Goal: Task Accomplishment & Management: Complete application form

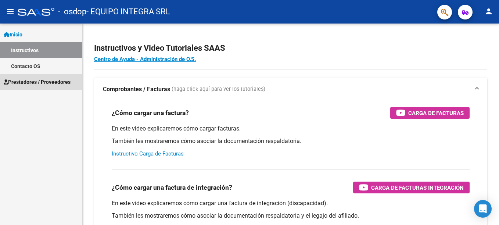
click at [29, 79] on span "Prestadores / Proveedores" at bounding box center [37, 82] width 67 height 8
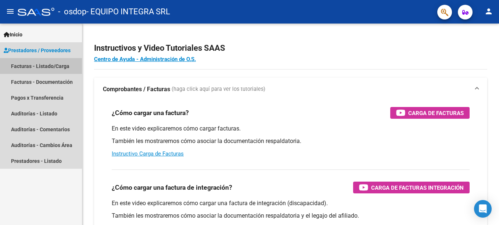
click at [32, 68] on link "Facturas - Listado/Carga" at bounding box center [41, 66] width 82 height 16
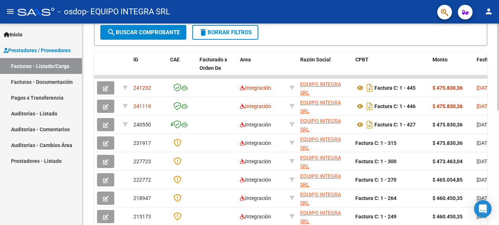
scroll to position [171, 0]
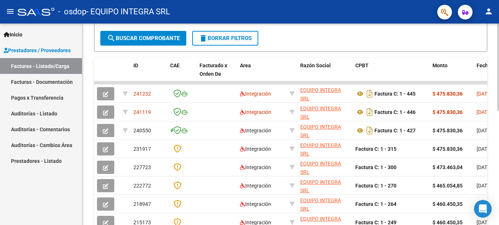
click at [496, 106] on div "Video tutorial PRESTADORES -> Listado de CPBTs Emitidos por Prestadores / Prove…" at bounding box center [291, 83] width 419 height 460
click at [490, 75] on div "Video tutorial PRESTADORES -> Listado de CPBTs Emitidos por Prestadores / Prove…" at bounding box center [290, 83] width 417 height 460
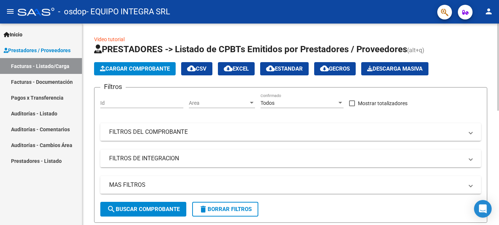
click at [499, 54] on html "menu - osdop - EQUIPO INTEGRA SRL person Inicio Instructivos Contacto OS Presta…" at bounding box center [249, 112] width 499 height 225
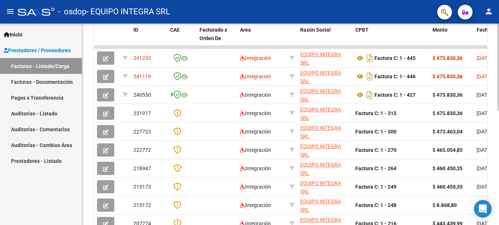
scroll to position [265, 0]
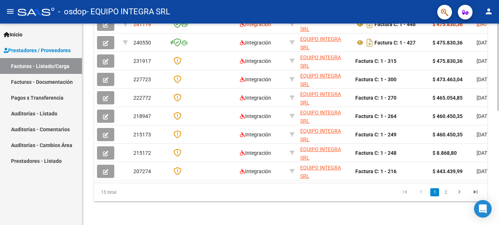
click at [499, 225] on html "menu - osdop - EQUIPO INTEGRA SRL person Inicio Instructivos Contacto OS Presta…" at bounding box center [249, 112] width 499 height 225
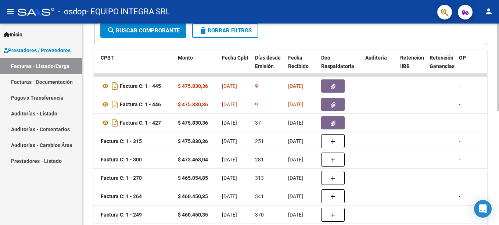
scroll to position [181, 0]
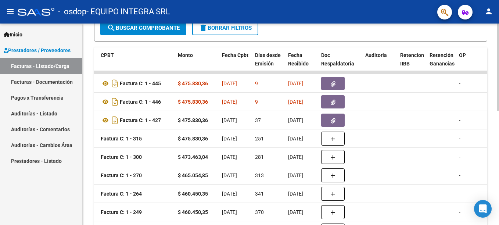
click at [497, 116] on div "Video tutorial PRESTADORES -> Listado de CPBTs Emitidos por Prestadores / Prove…" at bounding box center [291, 72] width 419 height 460
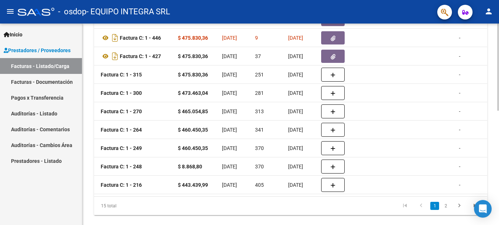
scroll to position [254, 0]
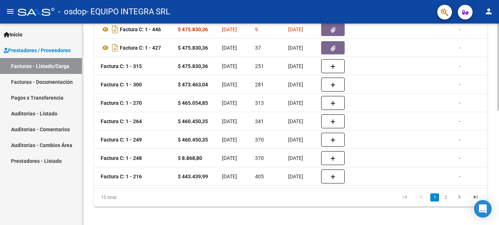
click at [498, 168] on div at bounding box center [498, 179] width 2 height 87
drag, startPoint x: 226, startPoint y: 194, endPoint x: 124, endPoint y: 187, distance: 102.4
click at [124, 187] on datatable-body "241232 Integración EQUIPO INTEGRA SRL 30716419432 Factura C: 1 - 445 $ 475.830,…" at bounding box center [290, 93] width 393 height 189
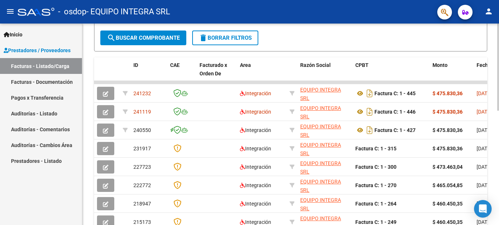
scroll to position [166, 0]
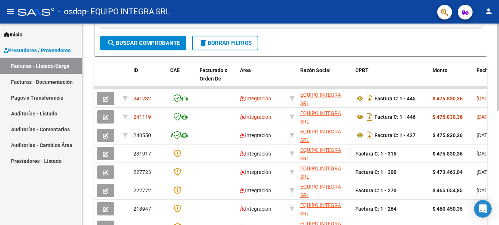
click at [490, 109] on div "Video tutorial PRESTADORES -> Listado de CPBTs Emitidos por Prestadores / Prove…" at bounding box center [291, 87] width 419 height 460
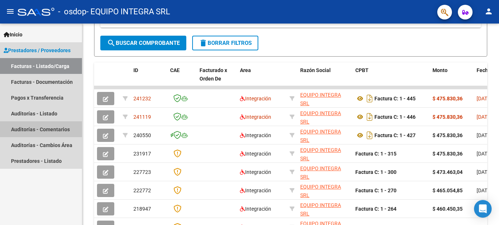
click at [49, 127] on link "Auditorías - Comentarios" at bounding box center [41, 129] width 82 height 16
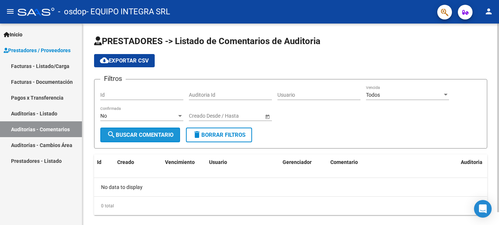
click at [151, 133] on span "search Buscar Comentario" at bounding box center [140, 135] width 67 height 7
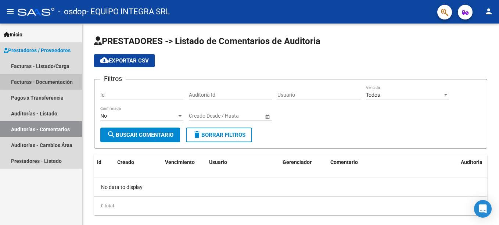
click at [48, 81] on link "Facturas - Documentación" at bounding box center [41, 82] width 82 height 16
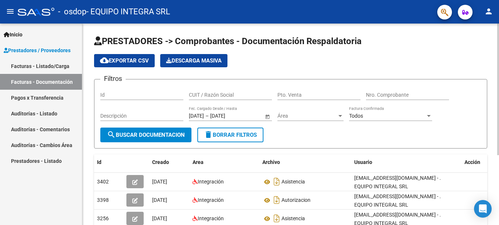
click at [485, 59] on div "PRESTADORES -> Comprobantes - Documentación Respaldatoria cloud_download Export…" at bounding box center [291, 176] width 419 height 304
click at [44, 66] on link "Facturas - Listado/Carga" at bounding box center [41, 66] width 82 height 16
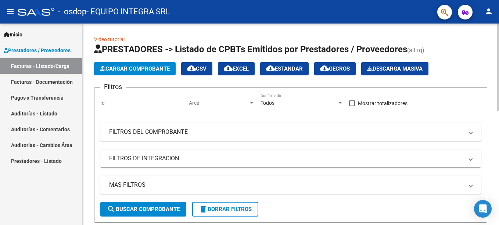
click at [496, 21] on div "menu - osdop - EQUIPO INTEGRA SRL person Inicio Instructivos Contacto OS Presta…" at bounding box center [249, 112] width 499 height 225
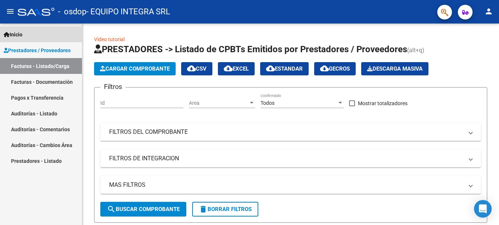
click at [13, 35] on span "Inicio" at bounding box center [13, 35] width 19 height 8
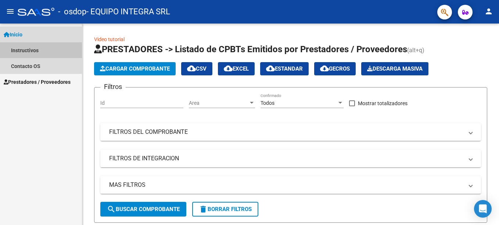
click at [28, 52] on link "Instructivos" at bounding box center [41, 50] width 82 height 16
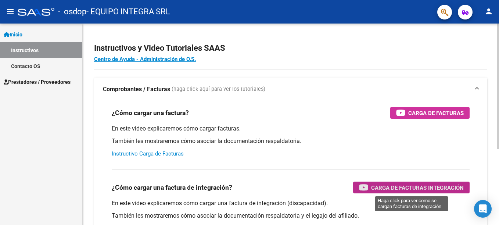
click at [396, 185] on span "Carga de Facturas Integración" at bounding box center [417, 187] width 93 height 9
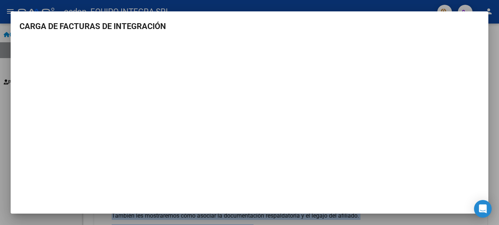
click at [499, 52] on div at bounding box center [249, 112] width 499 height 225
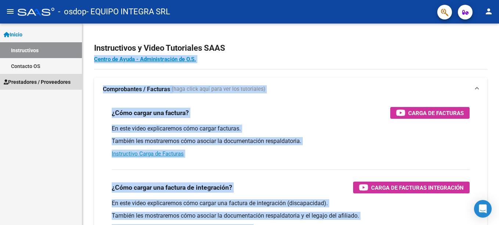
click at [27, 81] on span "Prestadores / Proveedores" at bounding box center [37, 82] width 67 height 8
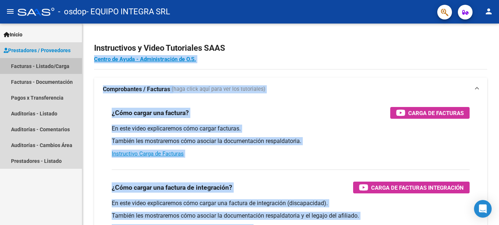
click at [33, 64] on link "Facturas - Listado/Carga" at bounding box center [41, 66] width 82 height 16
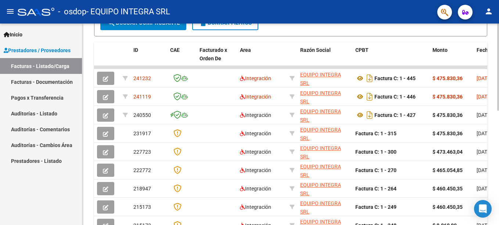
scroll to position [189, 0]
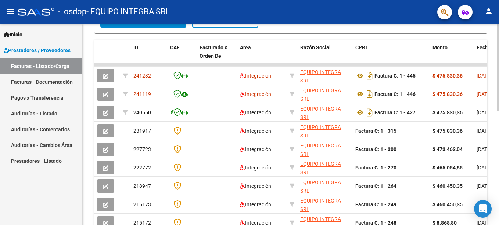
click at [499, 143] on html "menu - osdop - EQUIPO INTEGRA SRL person Inicio Instructivos Contacto OS Presta…" at bounding box center [249, 112] width 499 height 225
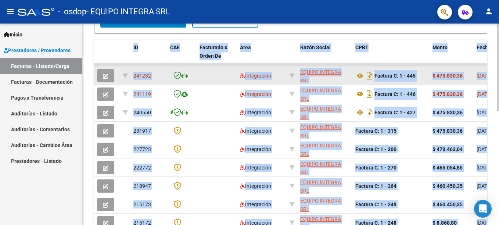
click at [107, 75] on icon "button" at bounding box center [106, 77] width 6 height 6
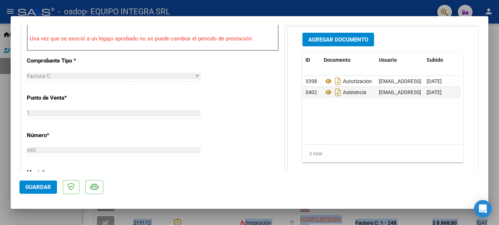
scroll to position [239, 0]
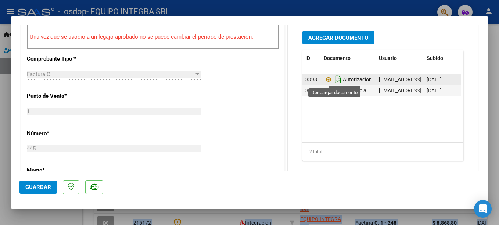
click at [333, 77] on icon "Descargar documento" at bounding box center [338, 80] width 10 height 12
drag, startPoint x: 485, startPoint y: 99, endPoint x: 491, endPoint y: 115, distance: 18.0
click at [491, 115] on div "COMPROBANTE VER COMPROBANTE ESTADO: Recibida. En proceso de confirmacion/acepta…" at bounding box center [249, 112] width 499 height 225
drag, startPoint x: 491, startPoint y: 115, endPoint x: 464, endPoint y: 118, distance: 27.4
click at [464, 121] on div "Agregar Documento ID Documento Usuario Subido Acción 3398 Autorizacion [EMAIL_A…" at bounding box center [383, 101] width 190 height 153
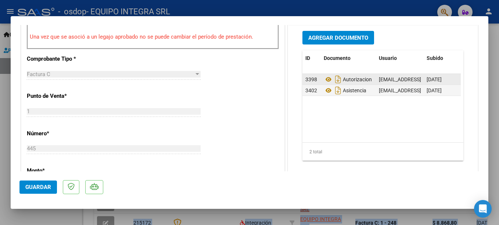
copy div "LOREMIPSUMD SIT AMETCONSECT ADIPIS: Elitsedd. Ei tempori ut laboreetdolo/magnaa…"
click at [442, 81] on span "[DATE]" at bounding box center [434, 79] width 15 height 6
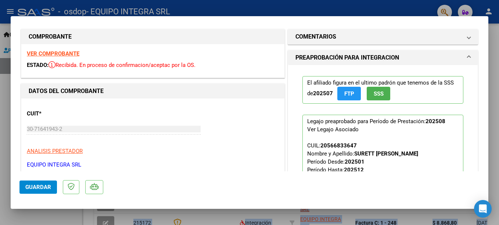
scroll to position [0, 0]
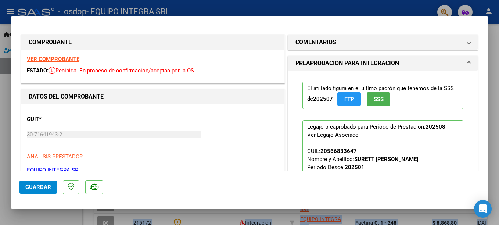
click at [497, 34] on div at bounding box center [249, 112] width 499 height 225
type input "$ 0,00"
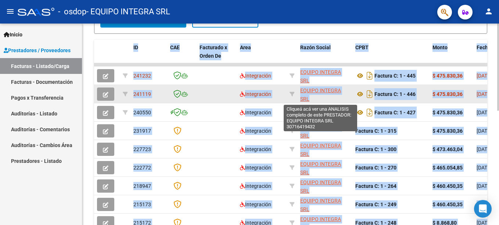
click at [309, 90] on span "EQUIPO INTEGRA SRL" at bounding box center [320, 94] width 41 height 14
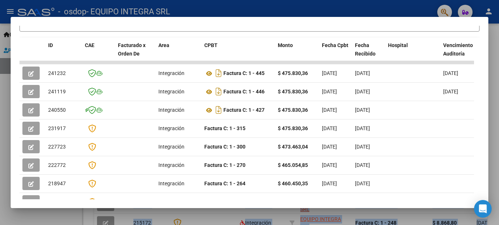
scroll to position [172, 0]
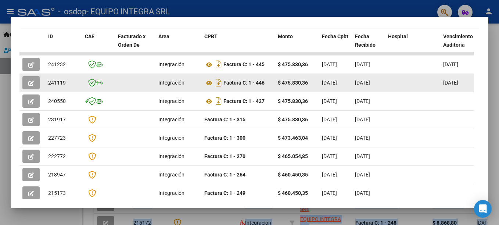
click at [337, 84] on span "[DATE]" at bounding box center [329, 83] width 15 height 6
click at [33, 85] on icon "button" at bounding box center [31, 84] width 6 height 6
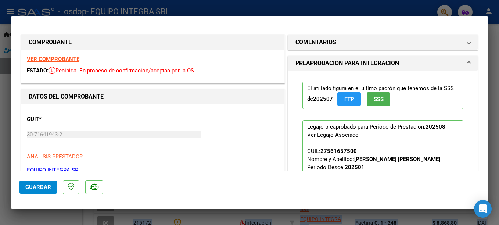
click at [495, 38] on div at bounding box center [249, 112] width 499 height 225
type input "$ 0,00"
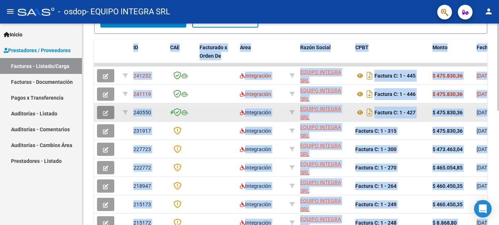
click at [111, 114] on button "button" at bounding box center [105, 112] width 17 height 13
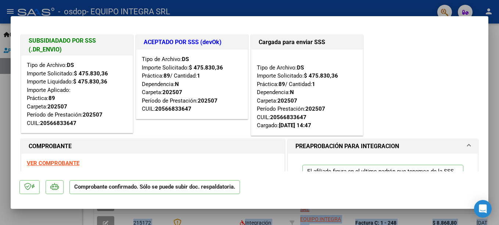
type input "$ 0,00"
